Goal: Use online tool/utility: Utilize a website feature to perform a specific function

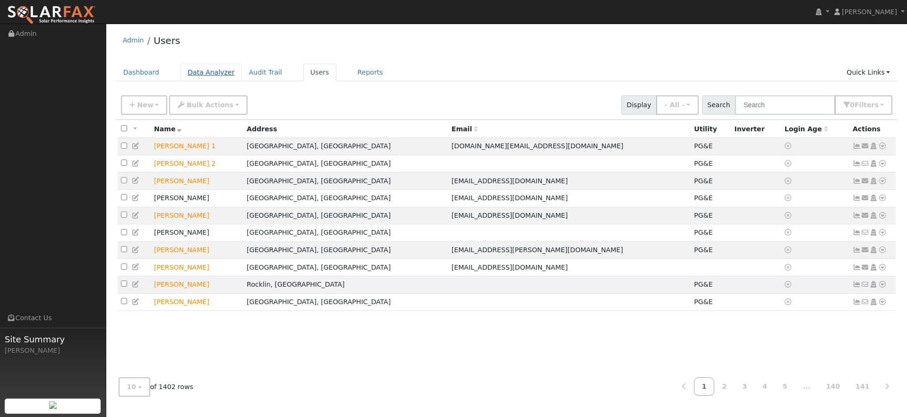
click at [216, 71] on link "Data Analyzer" at bounding box center [210, 72] width 61 height 17
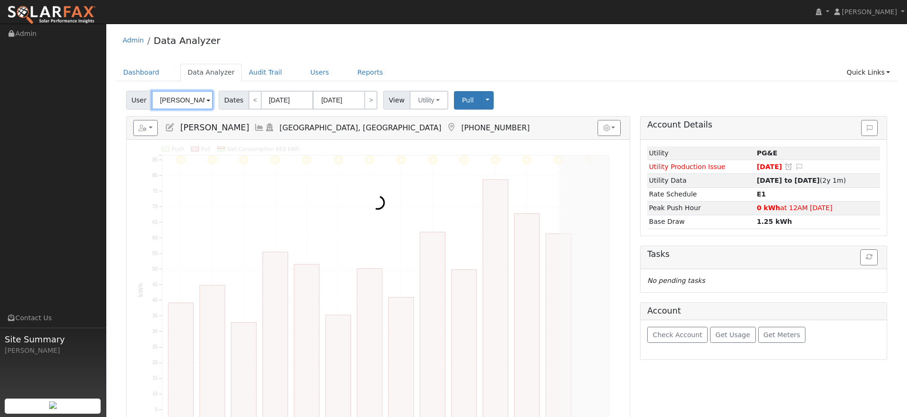
click at [188, 103] on input "Todd Renfrew" at bounding box center [182, 100] width 61 height 19
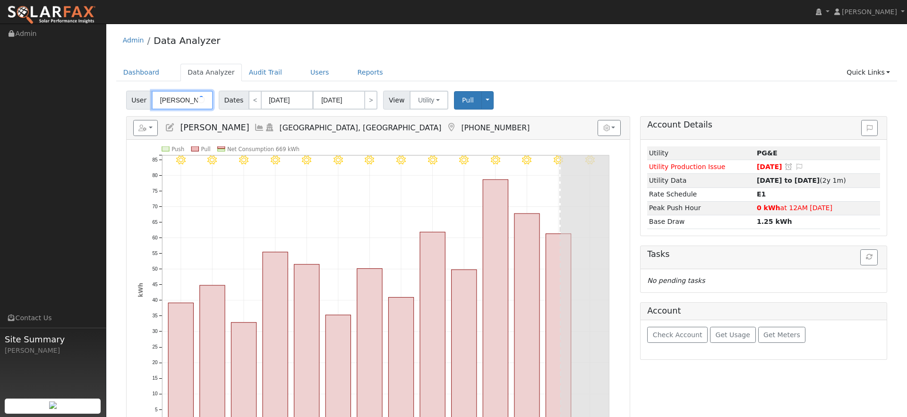
click at [189, 103] on input "Todd Renfrew" at bounding box center [182, 100] width 61 height 19
click at [170, 101] on input "Loraine" at bounding box center [182, 100] width 61 height 19
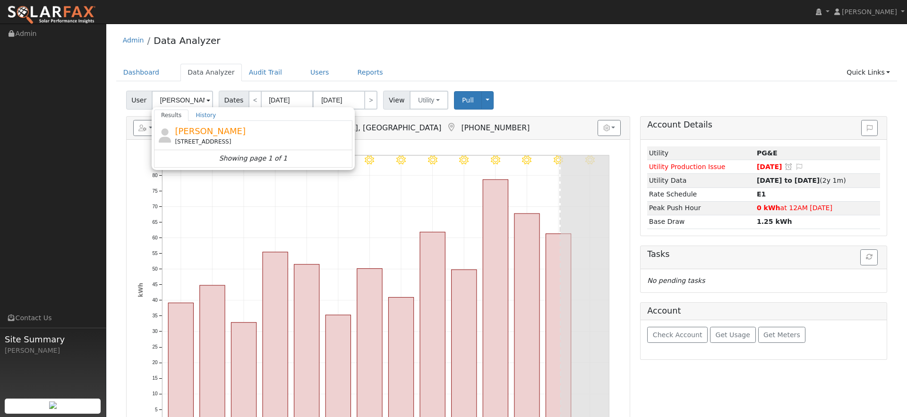
click at [212, 132] on span "Lorraine Towne" at bounding box center [210, 131] width 71 height 10
type input "Lorraine Towne"
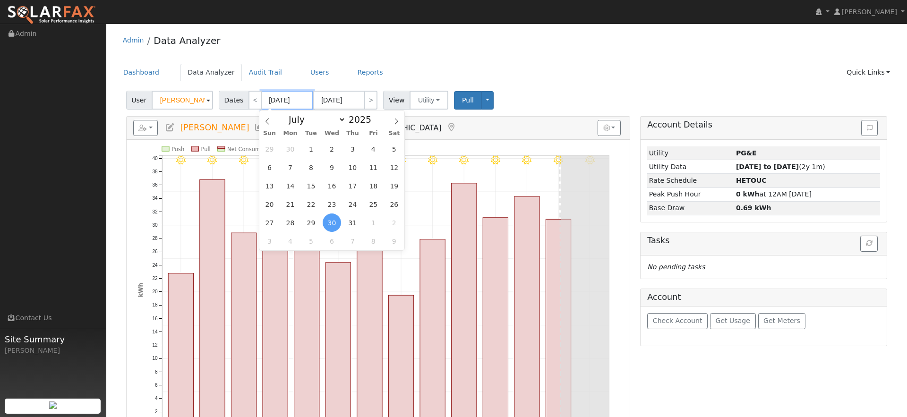
drag, startPoint x: 300, startPoint y: 98, endPoint x: 308, endPoint y: 103, distance: 8.9
click at [300, 98] on input "07/30/2025" at bounding box center [287, 100] width 52 height 19
click at [374, 122] on span at bounding box center [376, 122] width 7 height 5
type input "2024"
drag, startPoint x: 355, startPoint y: 225, endPoint x: 360, endPoint y: 214, distance: 12.0
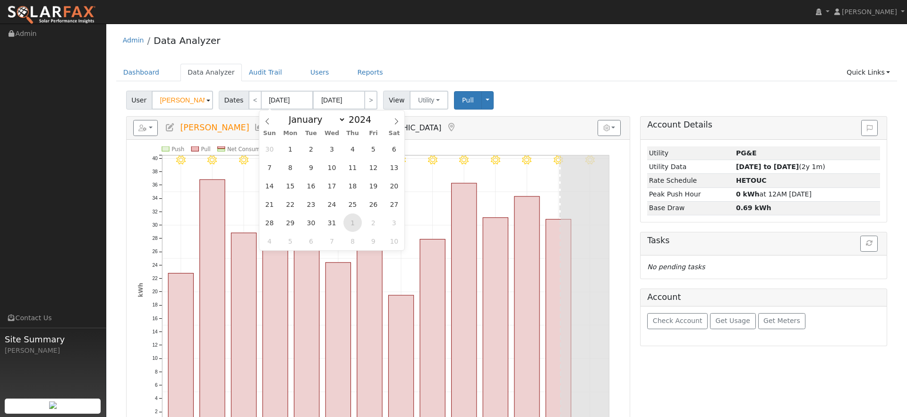
click at [355, 225] on span "1" at bounding box center [352, 223] width 18 height 18
type input "08/01/2024"
type input "08/31/2024"
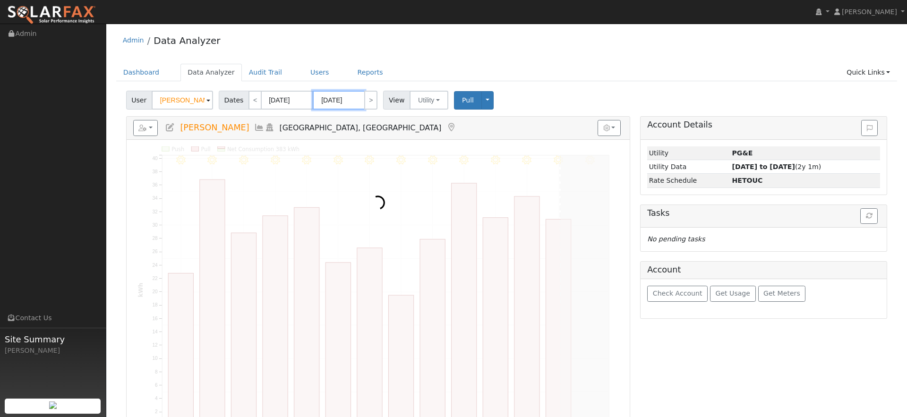
click at [354, 102] on input "08/31/2024" at bounding box center [339, 100] width 52 height 19
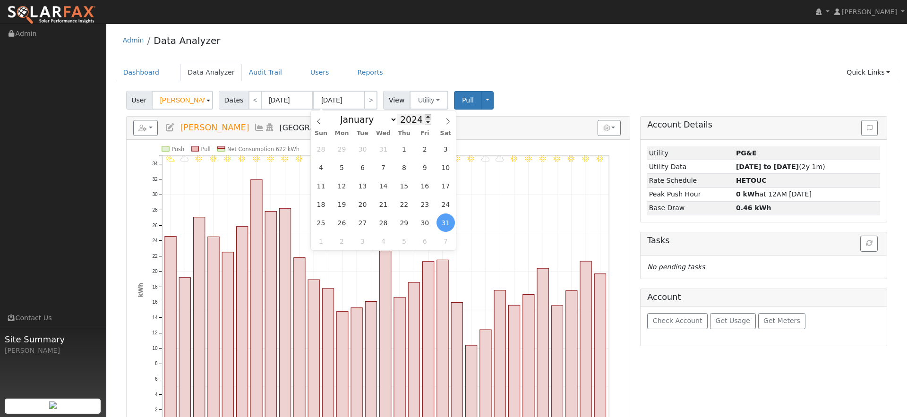
drag, startPoint x: 427, startPoint y: 117, endPoint x: 422, endPoint y: 116, distance: 4.8
click at [427, 117] on span at bounding box center [428, 116] width 7 height 5
type input "2025"
click at [406, 147] on span "31" at bounding box center [404, 149] width 18 height 18
type input "07/31/2025"
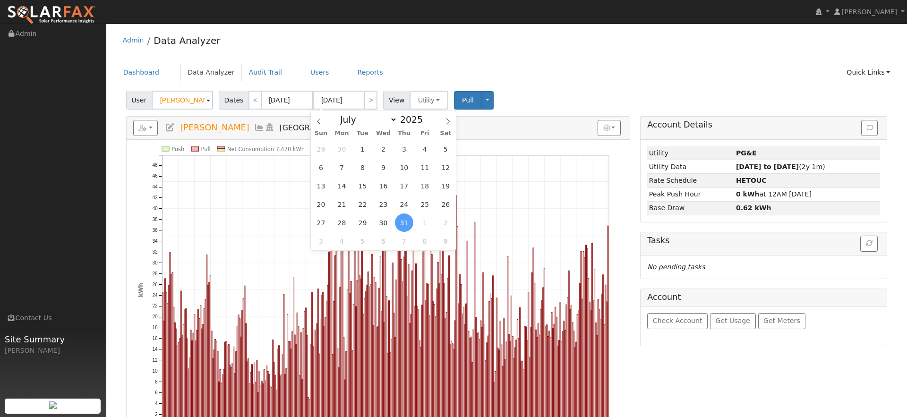
click at [538, 81] on ul "Dashboard Data Analyzer Audit Trail Users Reports Quick Links Quick Add Quick C…" at bounding box center [506, 72] width 781 height 17
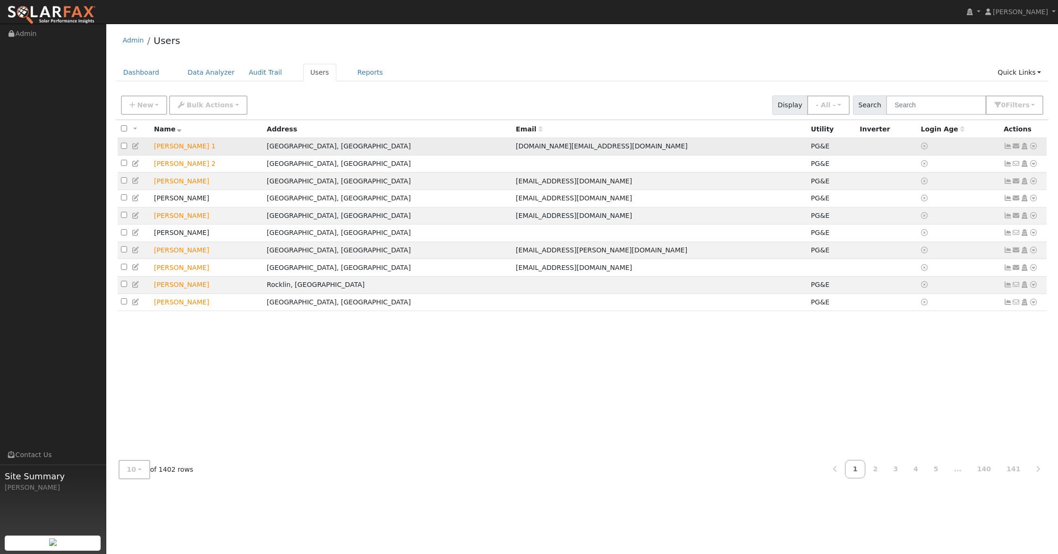
click at [1035, 148] on icon at bounding box center [1034, 146] width 9 height 7
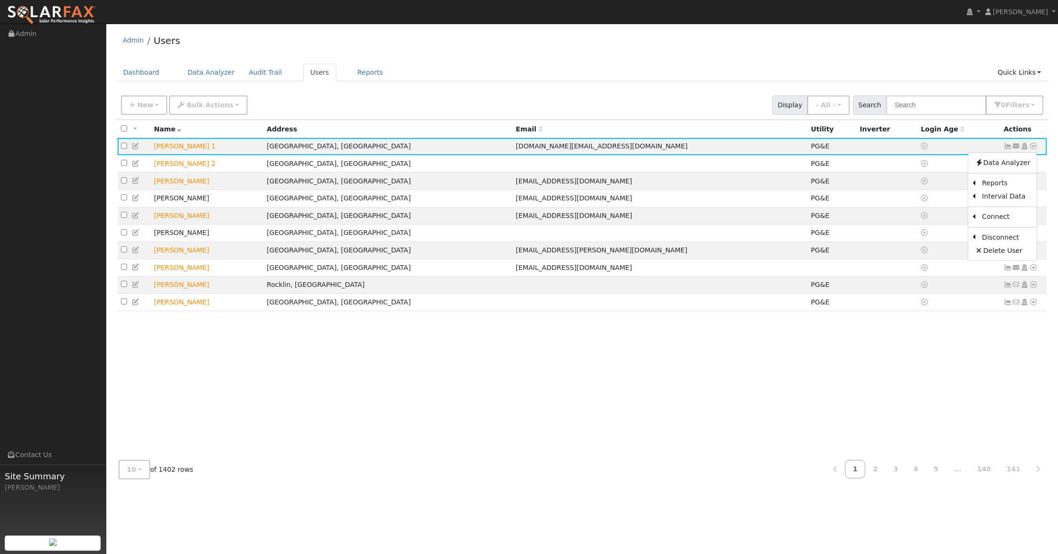
click at [0, 0] on link "Scenario" at bounding box center [0, 0] width 0 height 0
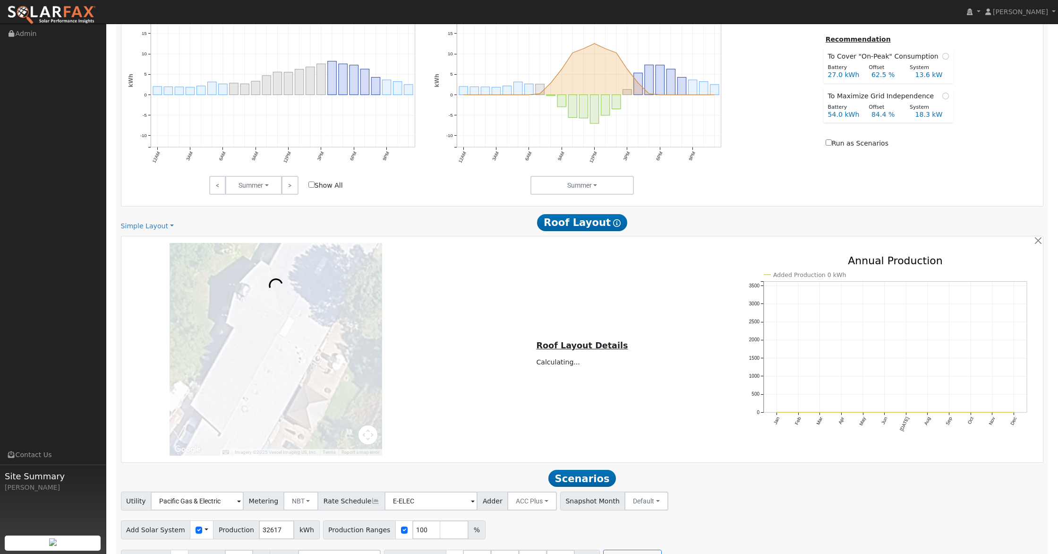
scroll to position [453, 0]
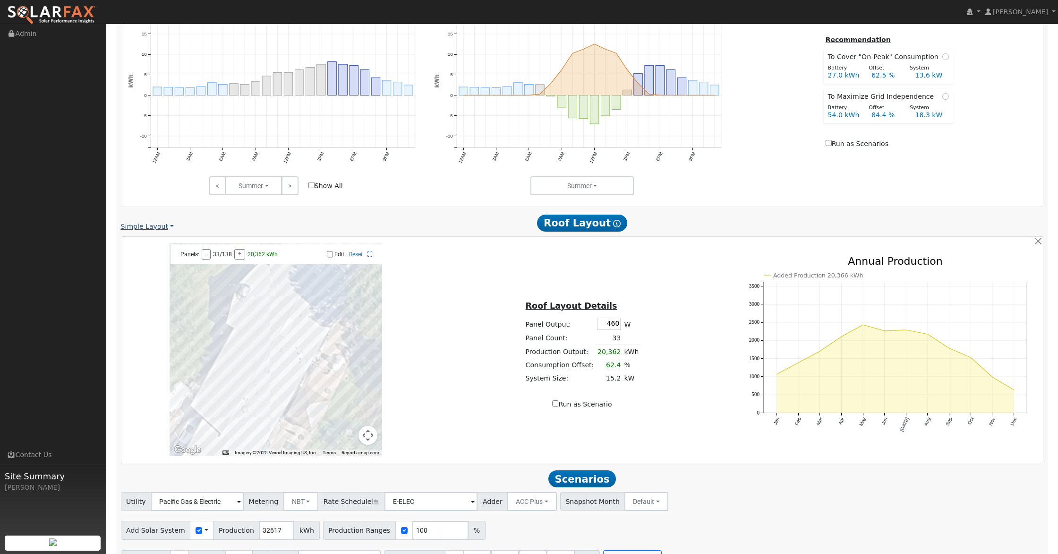
click at [164, 224] on link "Simple Layout" at bounding box center [147, 227] width 53 height 10
click at [433, 293] on div "Roof Layout Details Panel Output: 460 W Panel Count: 33 Production Output: 20,3…" at bounding box center [582, 349] width 306 height 119
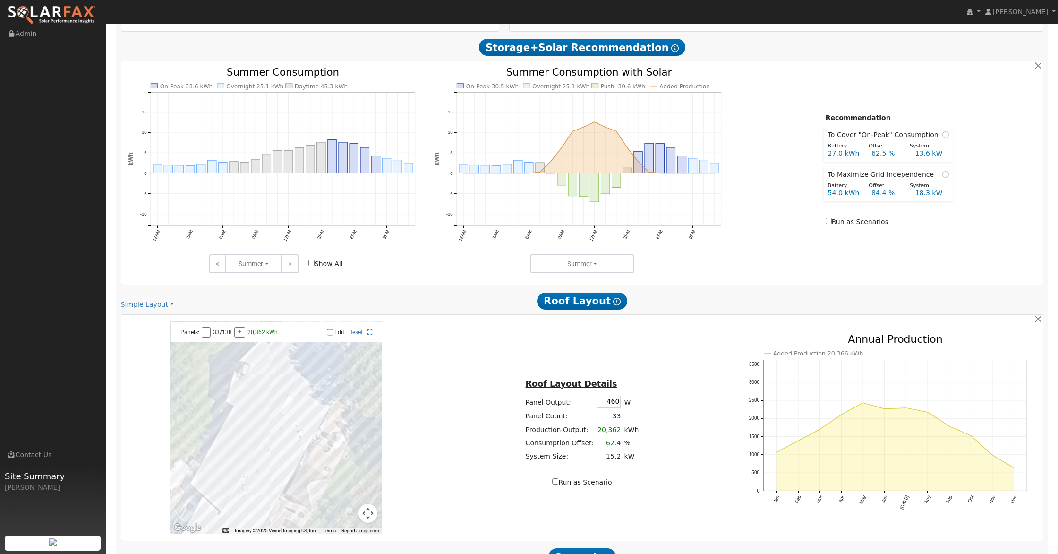
scroll to position [478, 0]
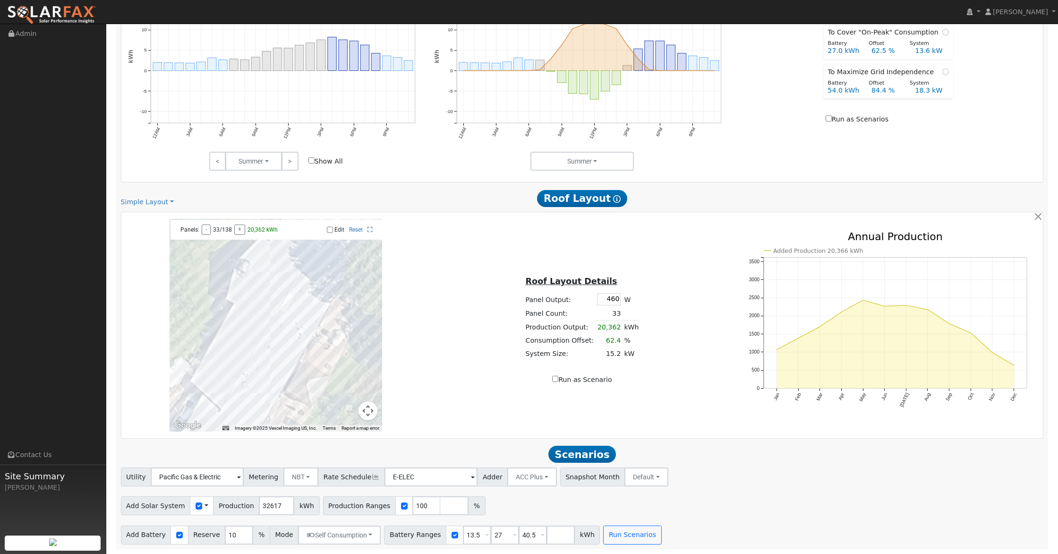
click at [558, 378] on input "Run as Scenario" at bounding box center [555, 379] width 6 height 6
checkbox input "true"
type input "20362"
click at [626, 538] on button "Run Scenarios" at bounding box center [632, 534] width 58 height 19
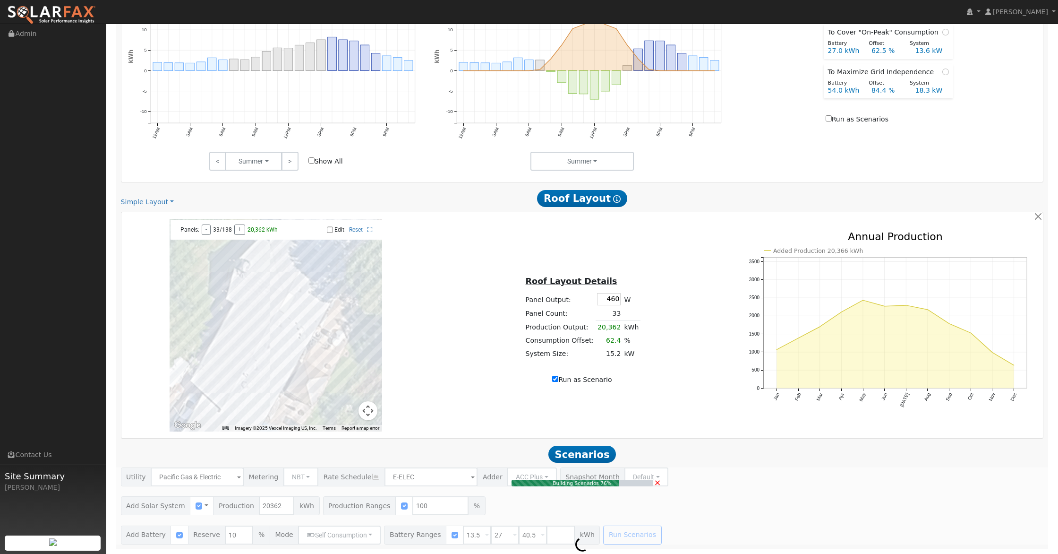
type input "15.2"
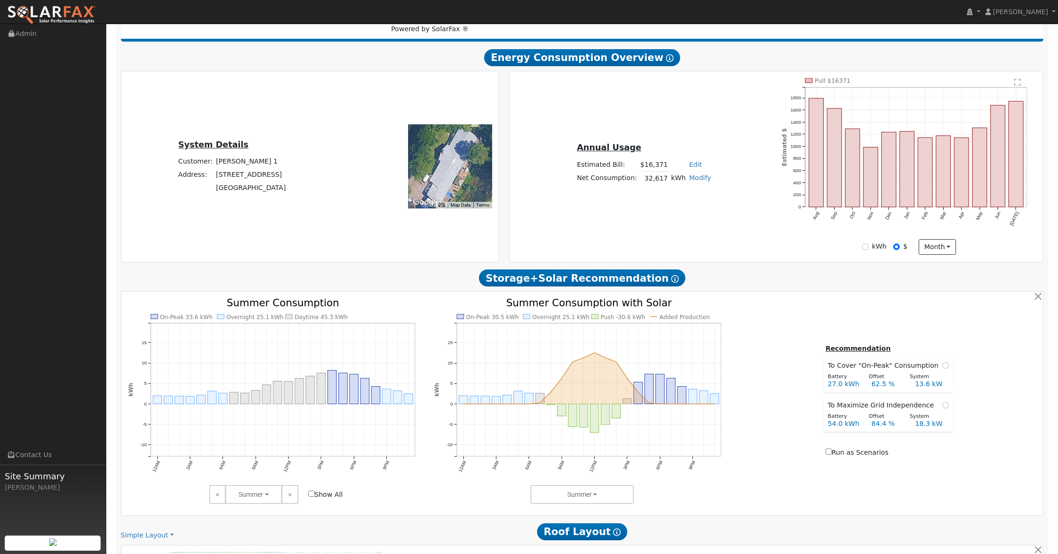
scroll to position [130, 0]
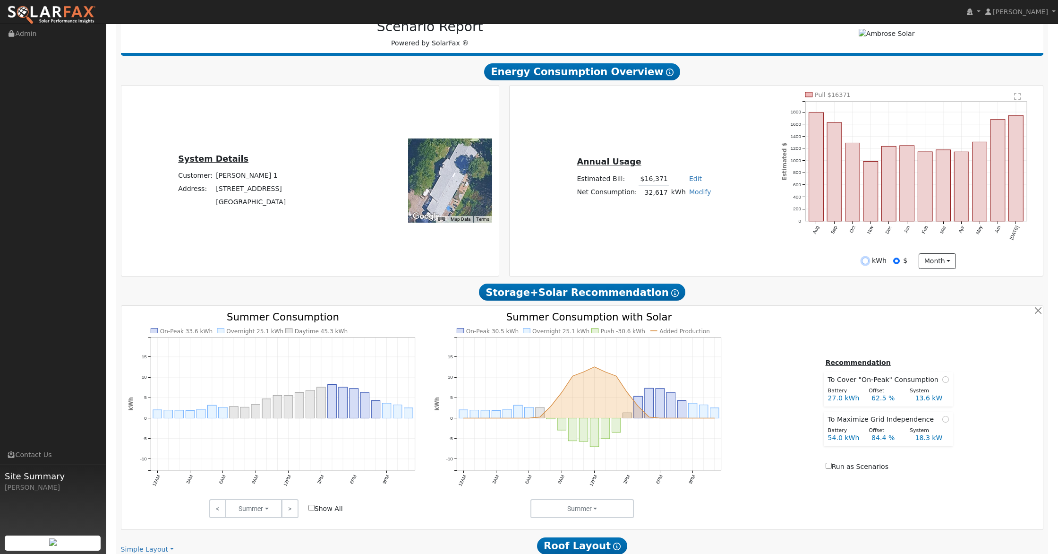
click at [867, 260] on input "kWh" at bounding box center [865, 260] width 7 height 7
radio input "true"
radio input "false"
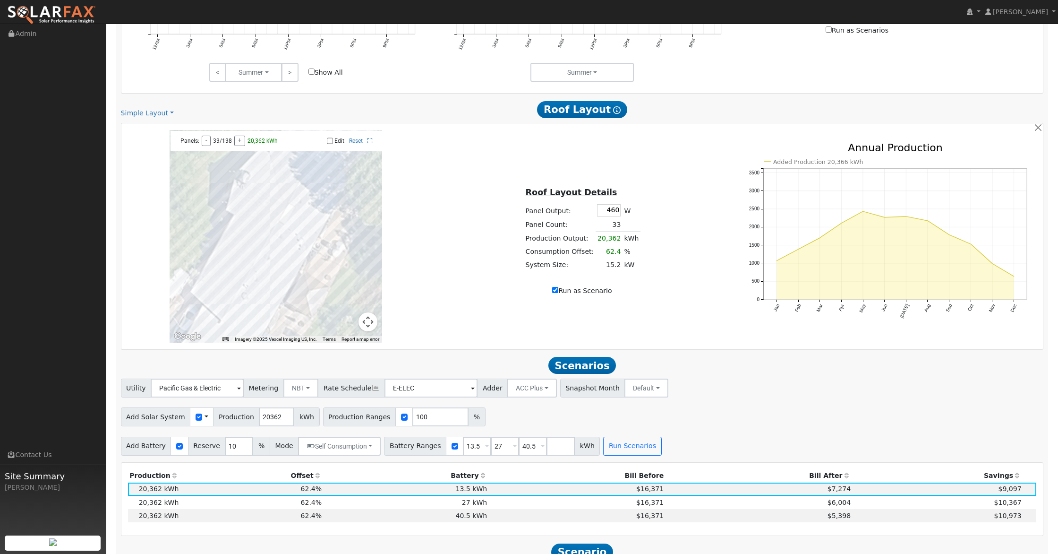
scroll to position [0, 0]
